Goal: Submit feedback/report problem

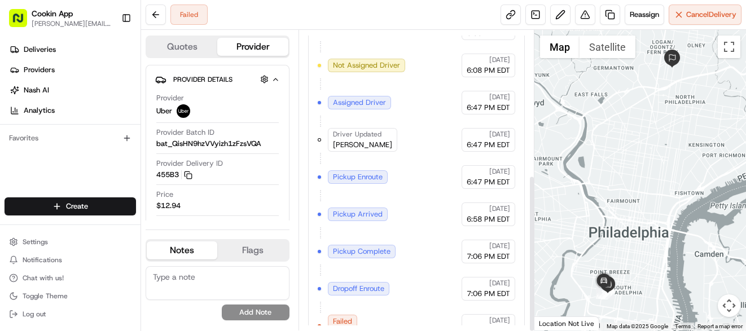
scroll to position [276, 0]
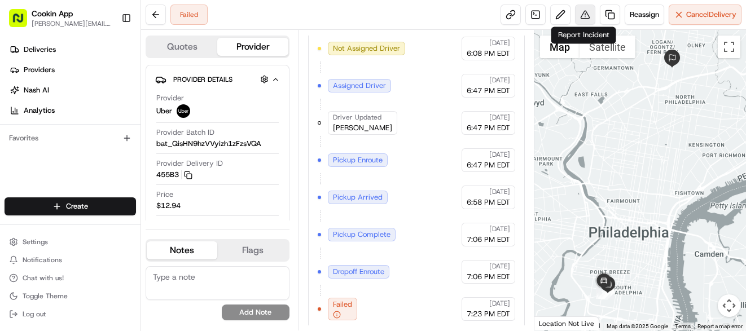
click at [584, 12] on button at bounding box center [585, 15] width 20 height 20
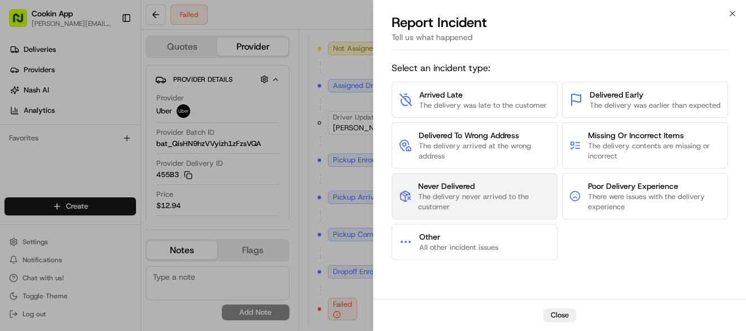
click at [457, 200] on span "The delivery never arrived to the customer" at bounding box center [484, 202] width 132 height 20
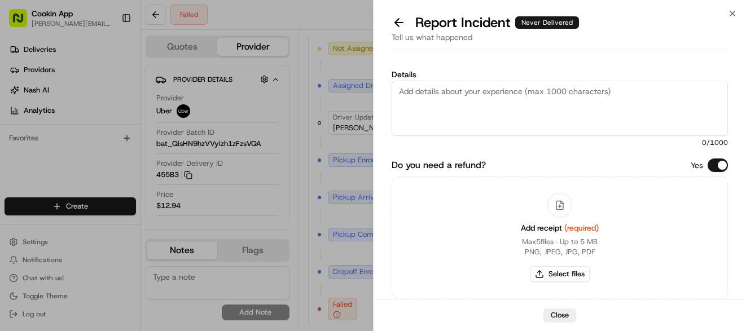
click at [446, 89] on textarea "Details" at bounding box center [560, 108] width 337 height 55
type textarea "Failed"
click at [538, 274] on button "Select files" at bounding box center [560, 275] width 60 height 16
type input "C:\fakepath\Screenshot [DATE] 193702.png"
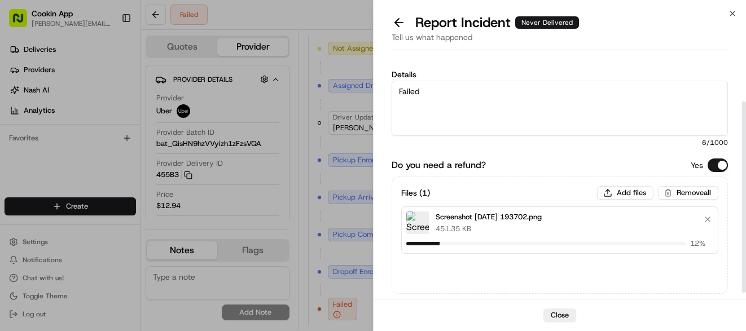
scroll to position [66, 0]
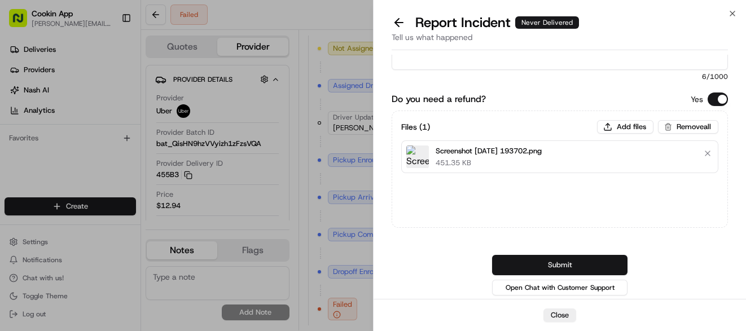
click at [543, 268] on button "Submit" at bounding box center [560, 265] width 136 height 20
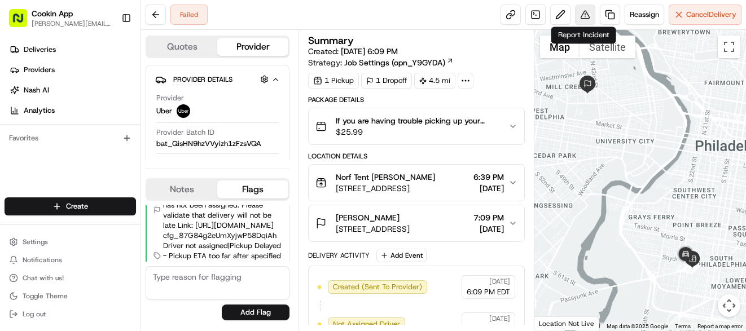
click at [581, 14] on button at bounding box center [585, 15] width 20 height 20
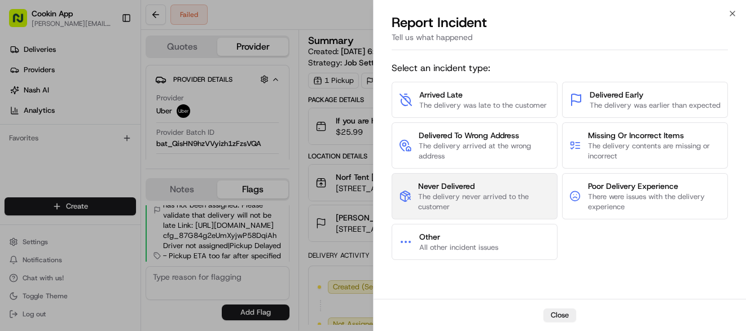
click at [440, 184] on span "Never Delivered" at bounding box center [484, 186] width 132 height 11
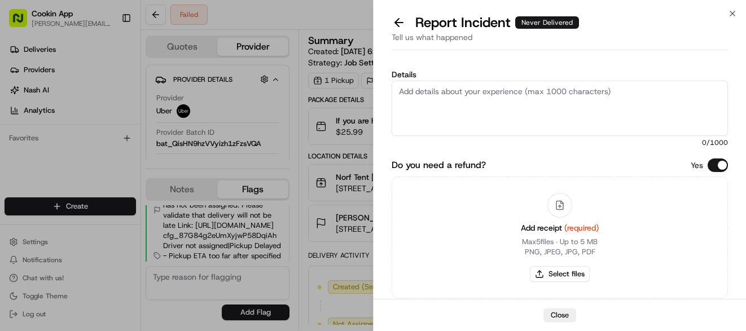
click at [437, 84] on textarea "Details" at bounding box center [560, 108] width 337 height 55
type textarea "Failed"
click at [559, 278] on button "Select files" at bounding box center [560, 275] width 60 height 16
type input "C:\fakepath\Screenshot 2025-08-17 194259.png"
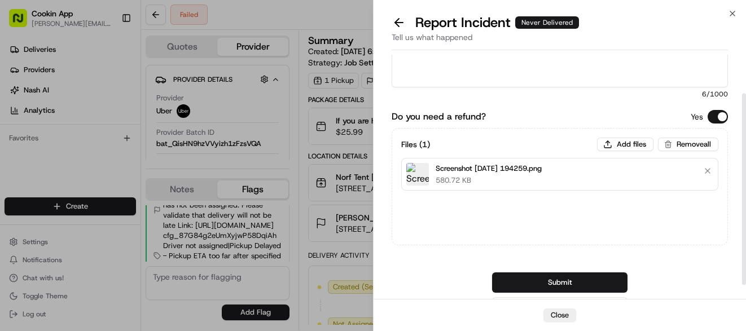
scroll to position [66, 0]
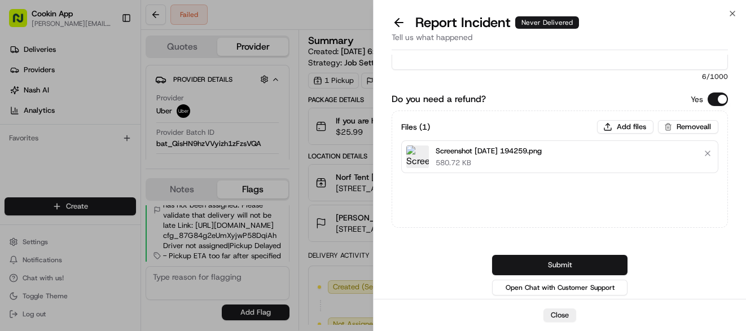
click at [557, 264] on button "Submit" at bounding box center [560, 265] width 136 height 20
